Goal: Task Accomplishment & Management: Complete application form

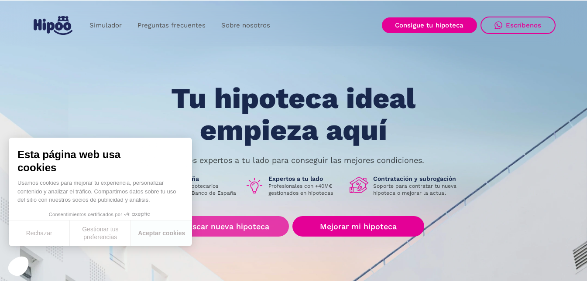
click at [236, 227] on font "Buscar nueva hipoteca" at bounding box center [225, 226] width 87 height 9
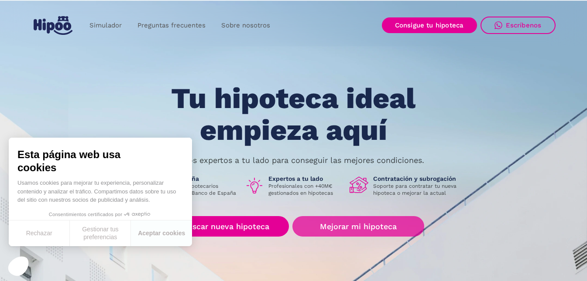
click at [365, 225] on font "Mejorar mi hipoteca" at bounding box center [358, 226] width 77 height 9
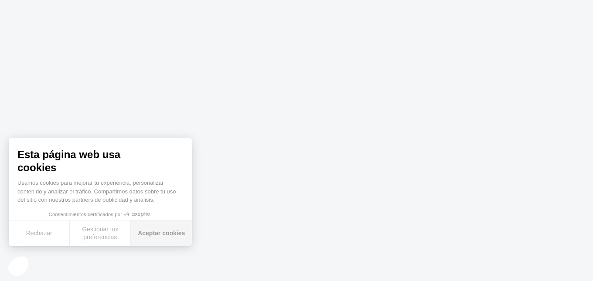
click at [161, 236] on button "Aceptar cookies" at bounding box center [161, 234] width 61 height 26
